Goal: Task Accomplishment & Management: Complete application form

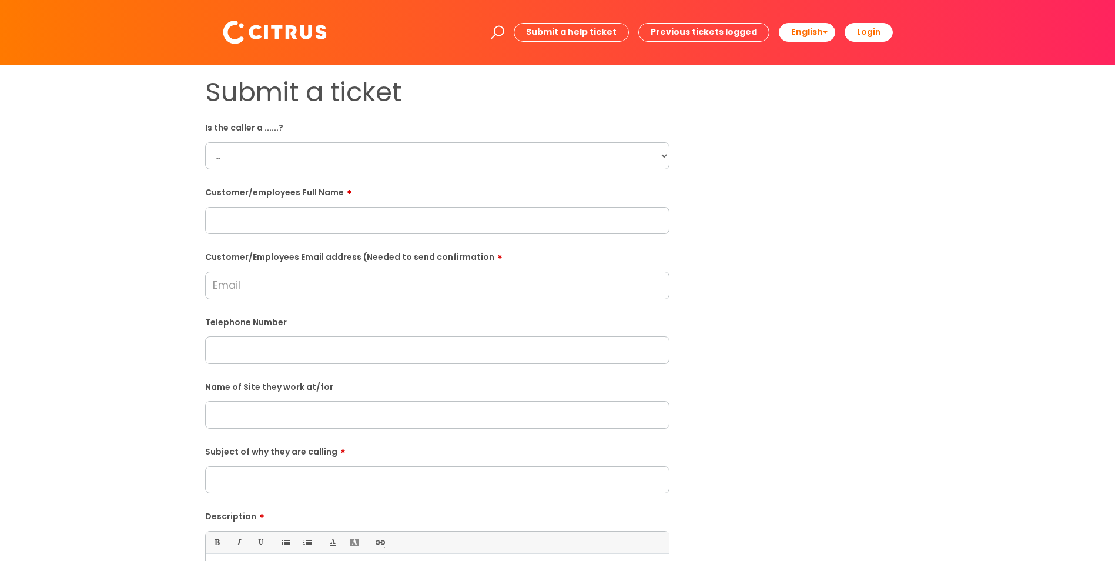
click at [482, 139] on div "Is the caller a ......? ... Citrus Customer Citrus Employee Contractor Supplier" at bounding box center [437, 144] width 465 height 52
click at [428, 155] on select "... Citrus Customer Citrus Employee Contractor Supplier" at bounding box center [437, 155] width 465 height 27
select select "Citrus Employee"
click at [205, 142] on select "... Citrus Customer Citrus Employee Contractor Supplier" at bounding box center [437, 155] width 465 height 27
click at [295, 214] on input "text" at bounding box center [437, 220] width 465 height 27
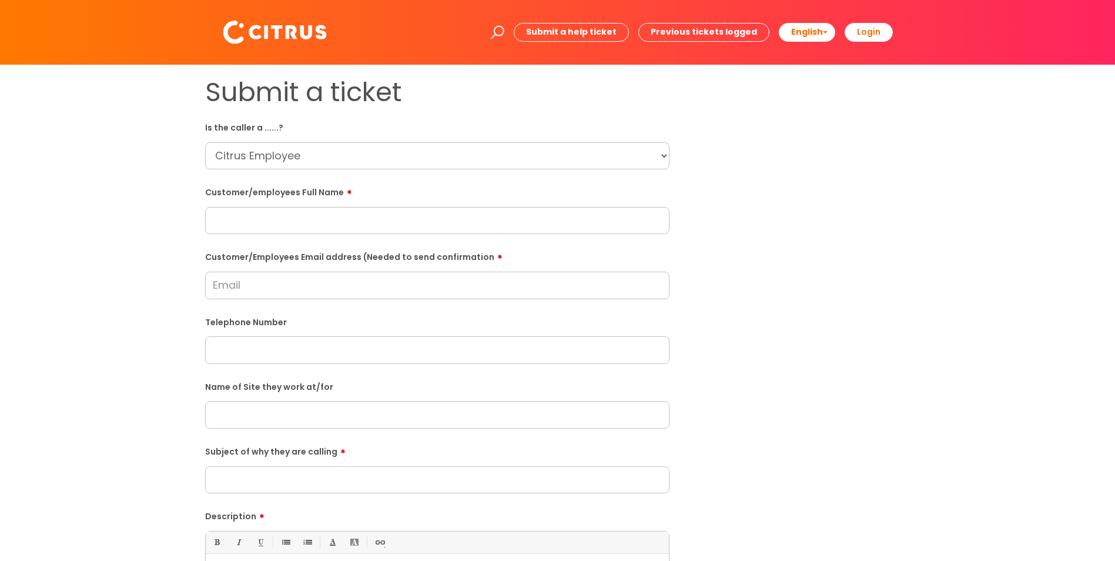
paste input "Mohammad Vellore"
type input "Mohammad Vellore"
paste input "mohammedaasinmalik@gmail.com"
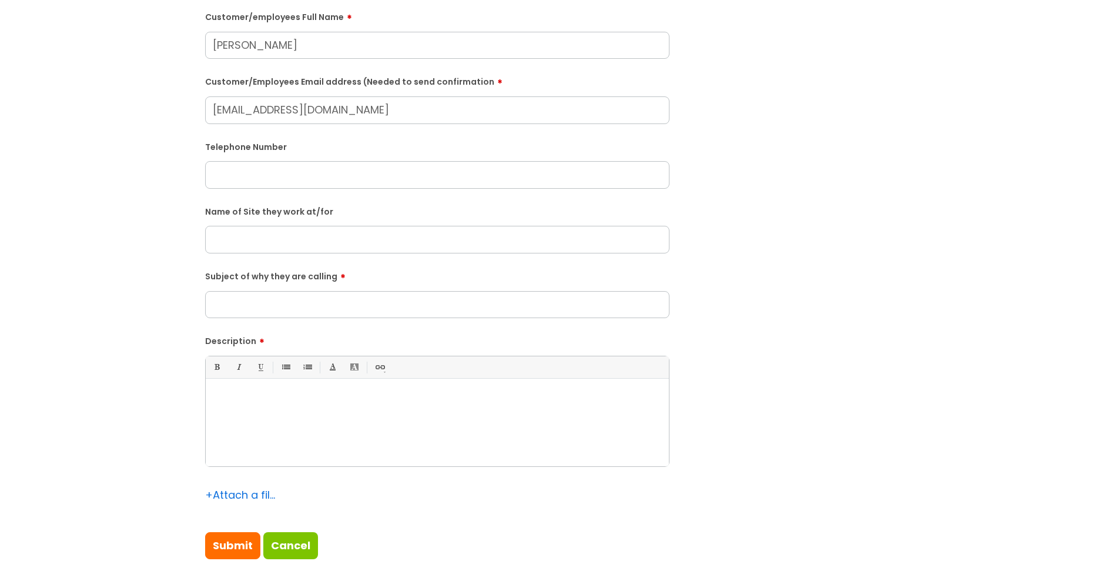
scroll to position [176, 0]
type input "mohammedaasinmalik@gmail.com"
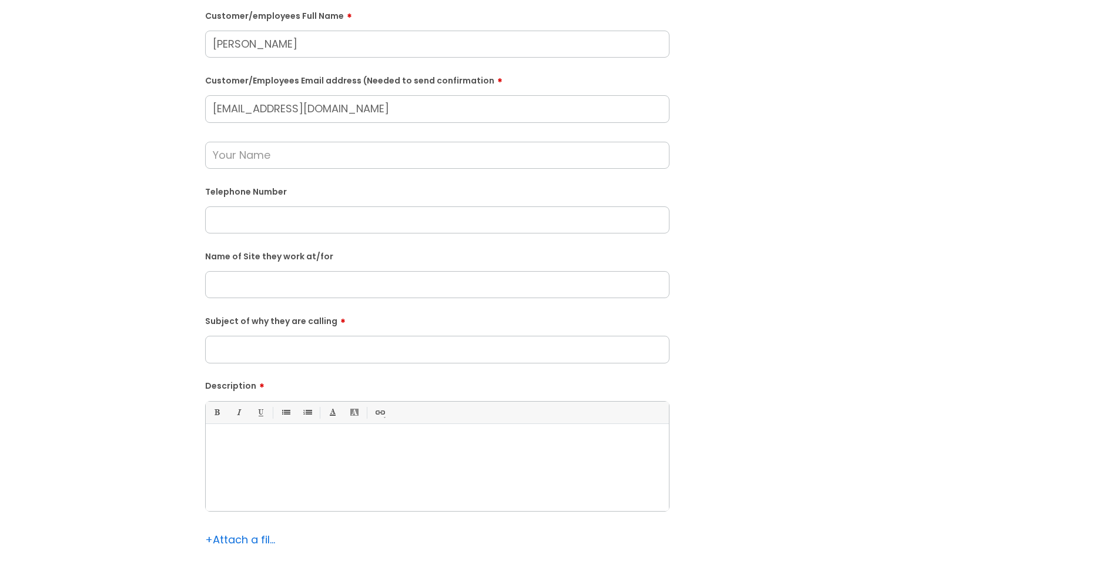
paste input "07349338649"
type input "07349338649"
click at [333, 352] on input "Subject of why they are calling" at bounding box center [437, 349] width 465 height 27
type input "Shift Query"
click at [383, 459] on div at bounding box center [437, 470] width 463 height 81
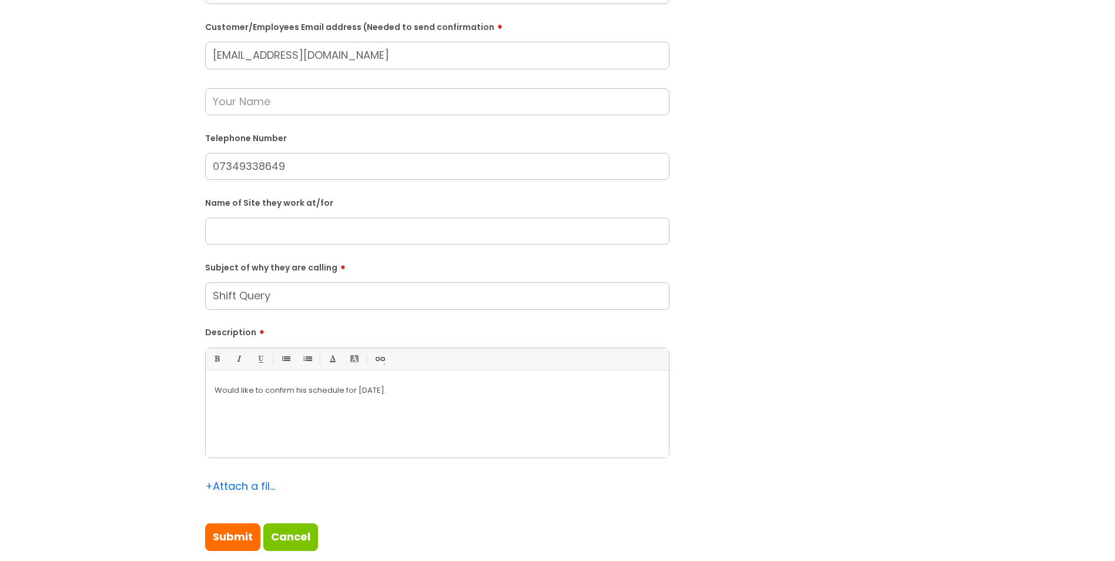
scroll to position [294, 0]
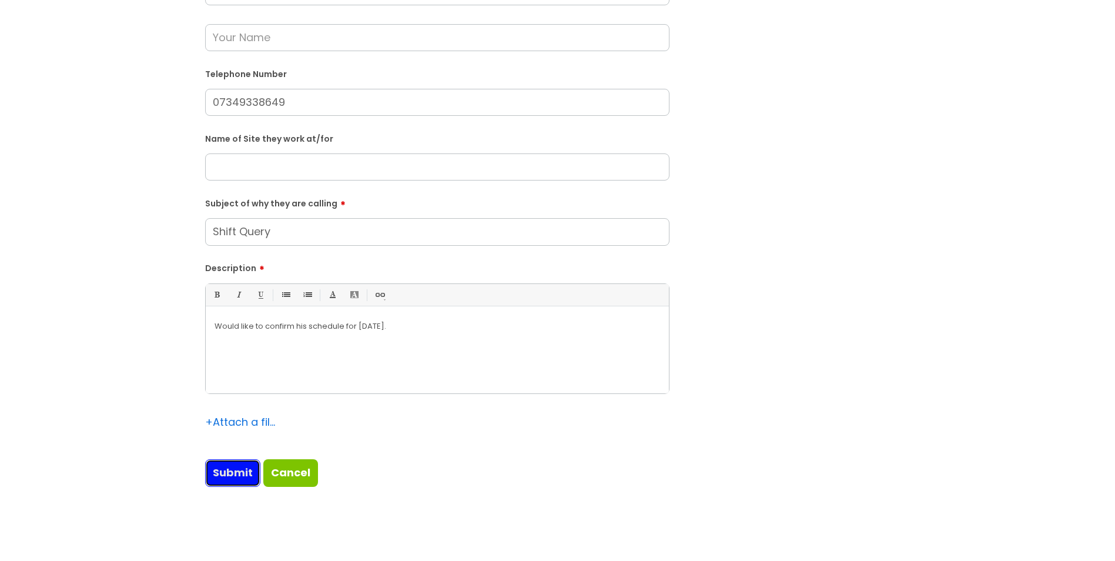
click at [225, 480] on input "Submit" at bounding box center [232, 472] width 55 height 27
type input "Please Wait..."
